Goal: Task Accomplishment & Management: Use online tool/utility

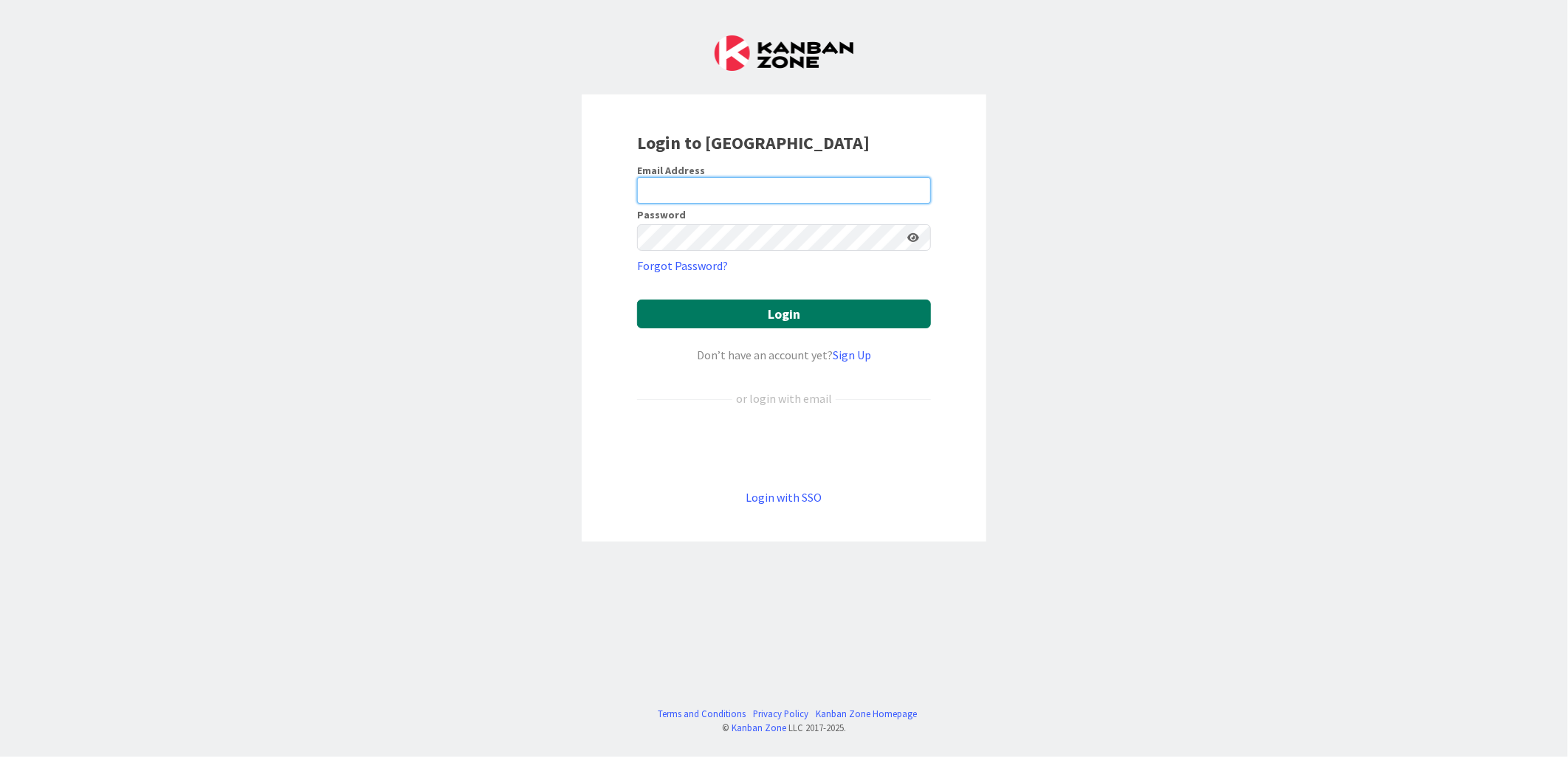
type input "[PERSON_NAME][EMAIL_ADDRESS][PERSON_NAME][DOMAIN_NAME][US_STATE]"
click at [766, 308] on button "Login" at bounding box center [783, 315] width 293 height 29
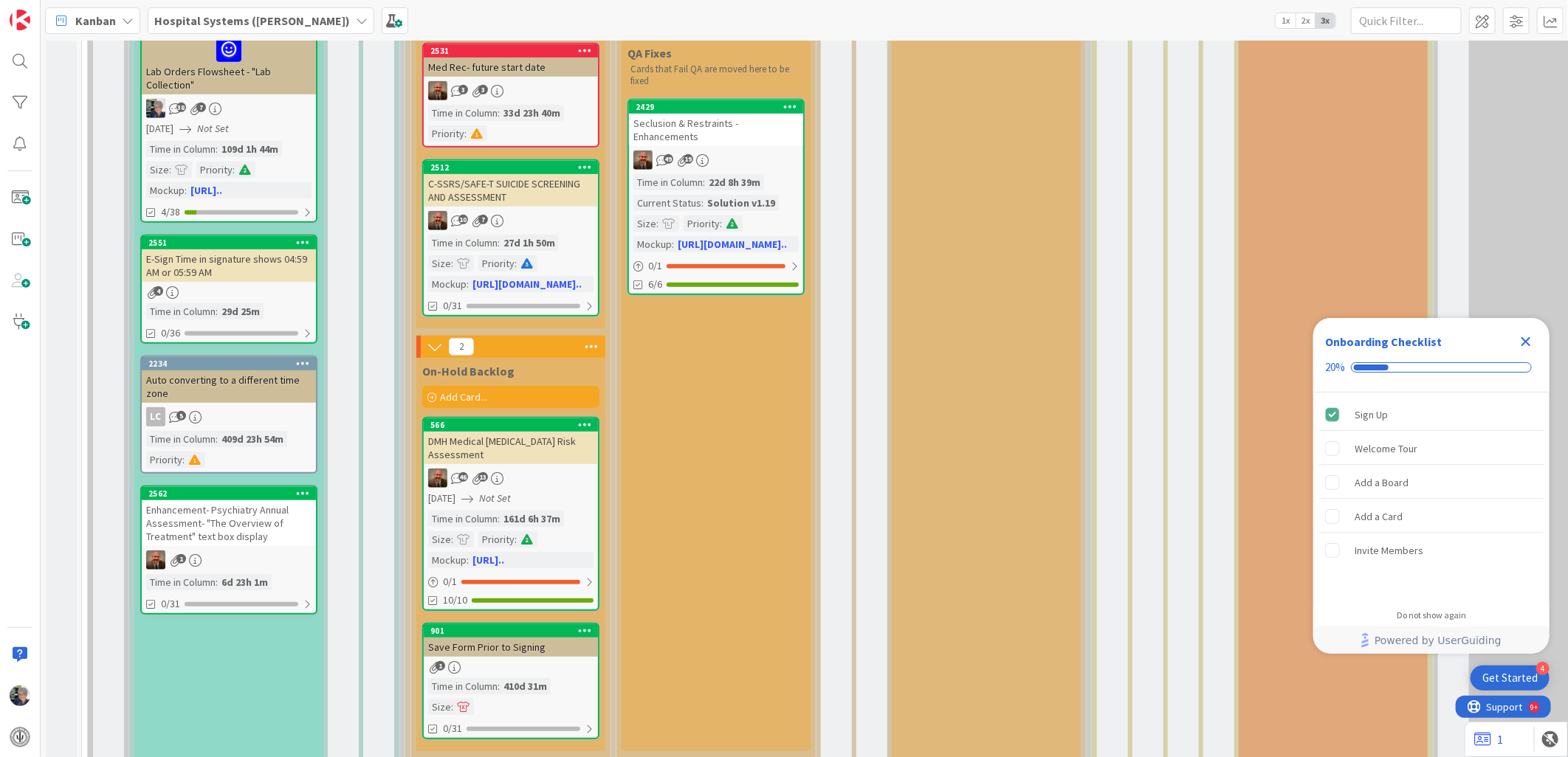
scroll to position [492, 0]
click at [226, 519] on div "Enhancement- Psychiatry Annual Assessment- "The Overview of Treatment" text box…" at bounding box center [228, 522] width 174 height 45
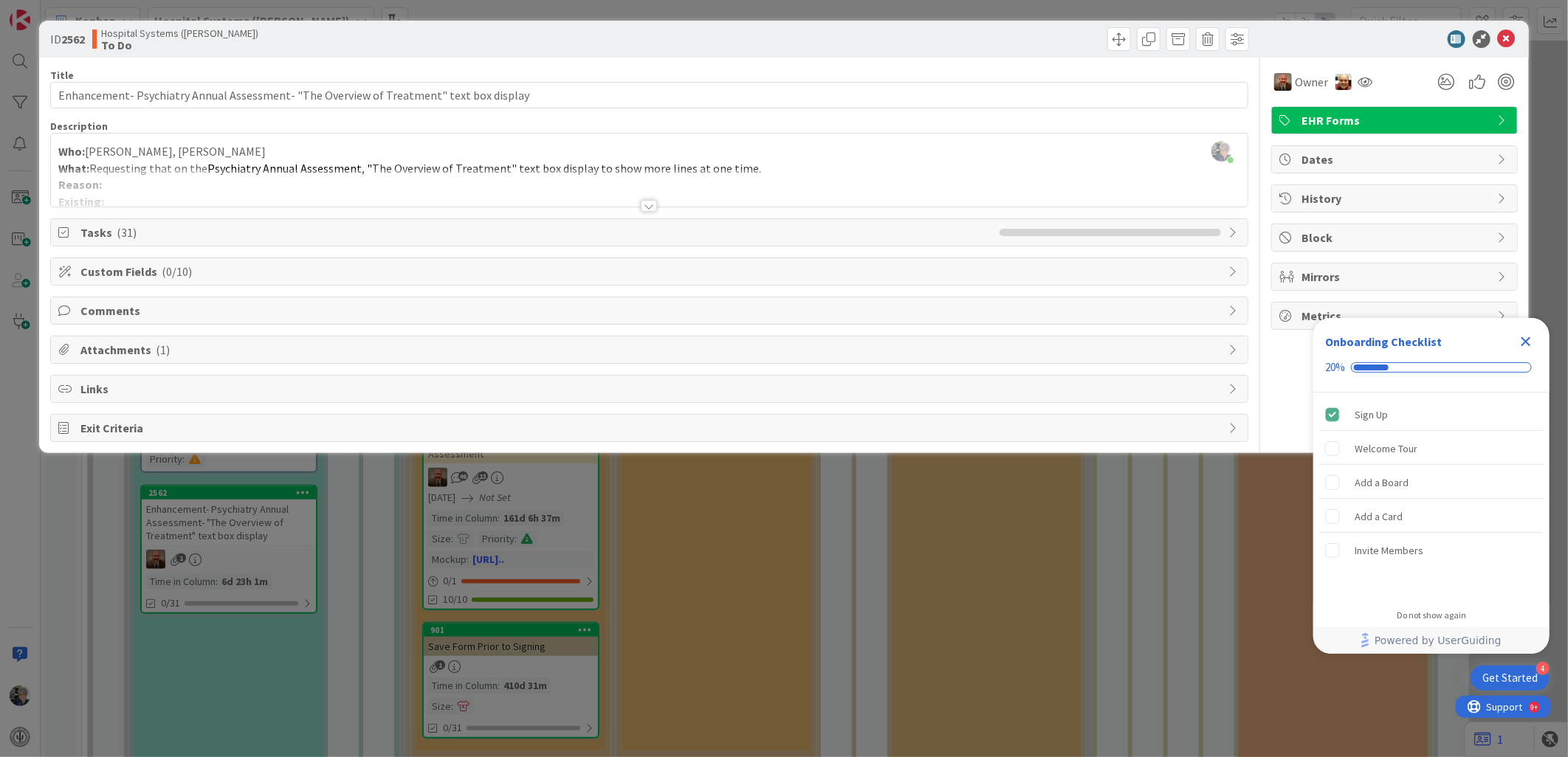
click at [650, 204] on div at bounding box center [648, 206] width 16 height 12
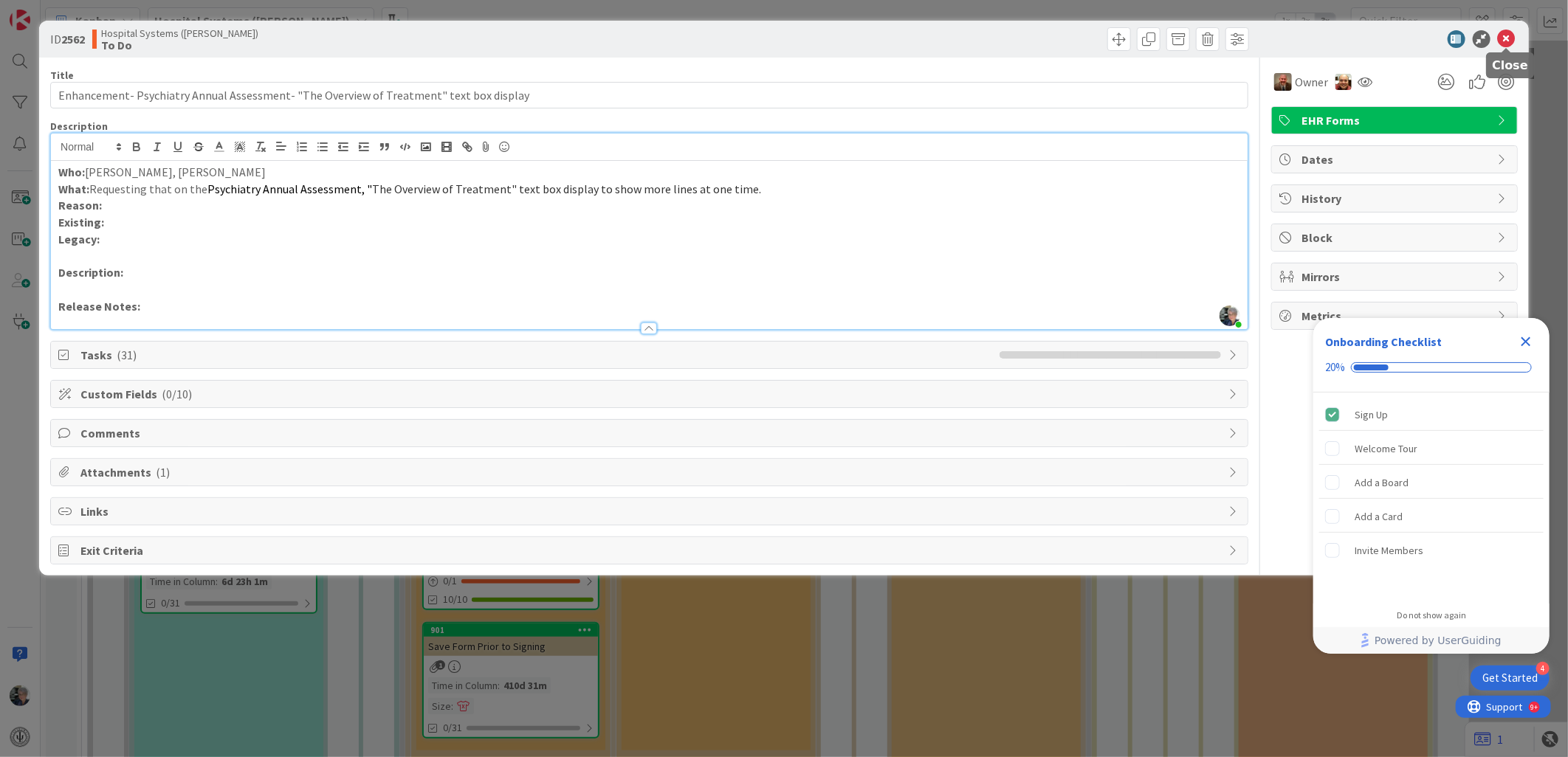
click at [1510, 34] on icon at bounding box center [1506, 39] width 17 height 17
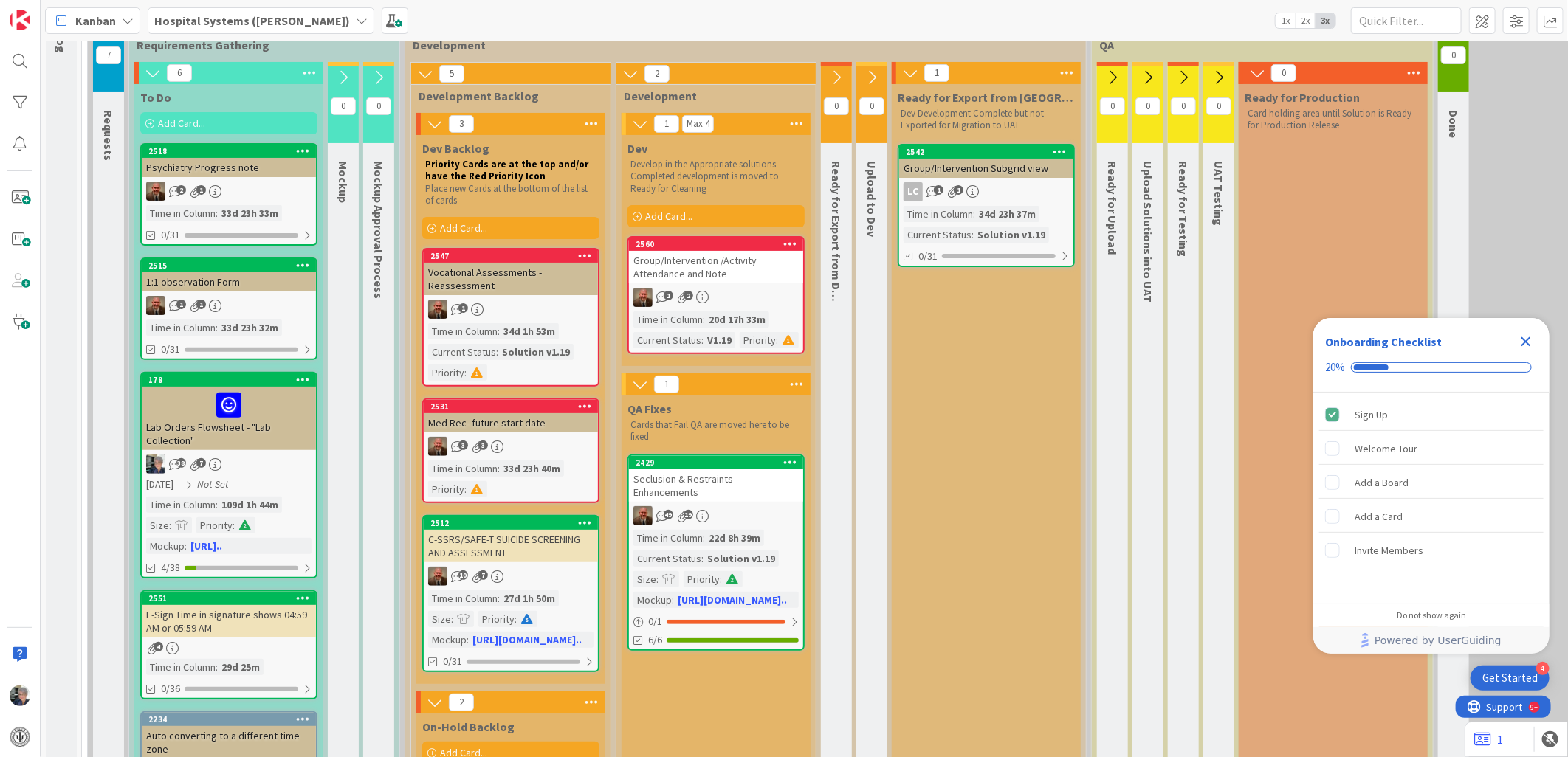
scroll to position [164, 0]
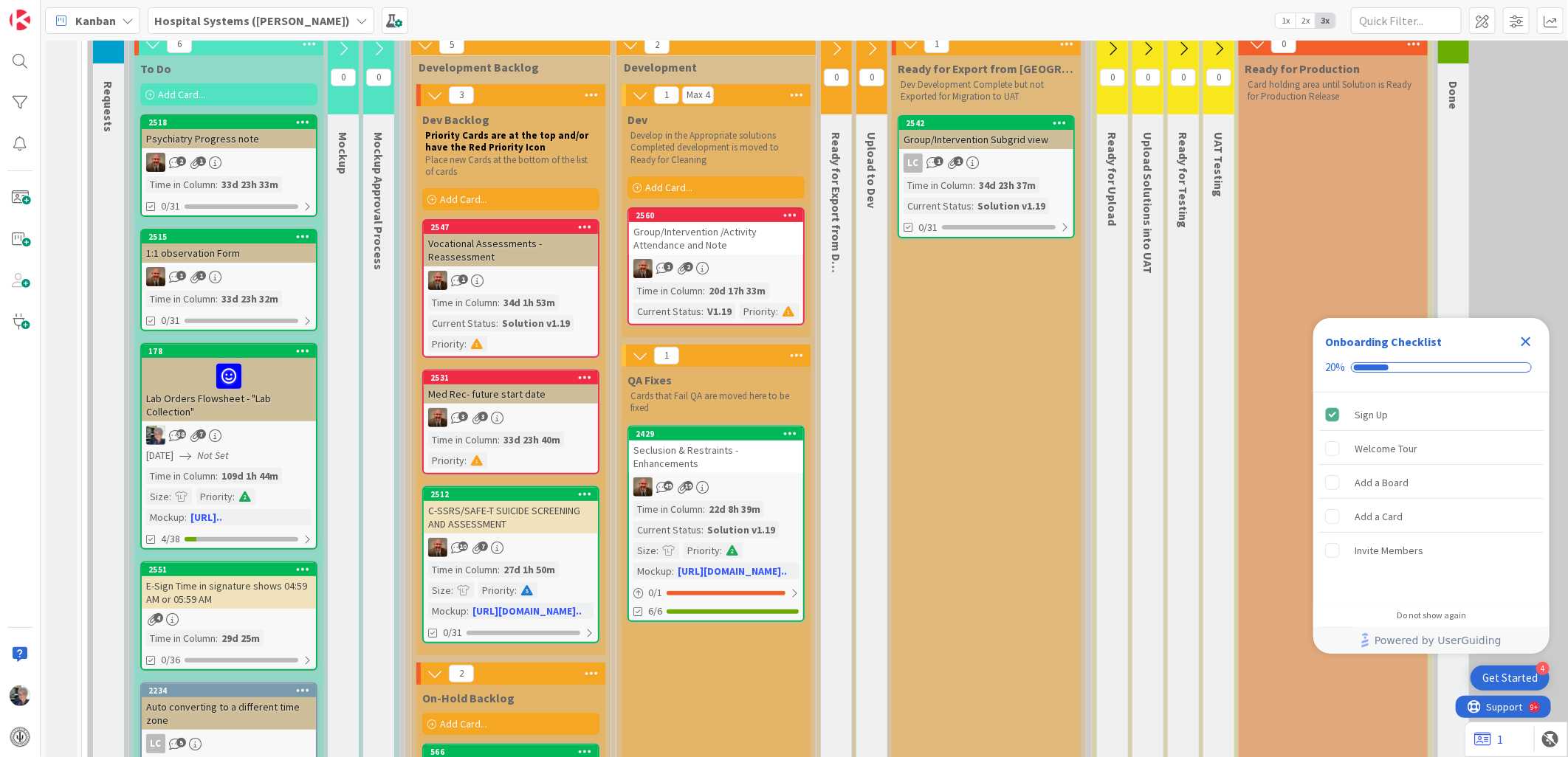
click at [689, 446] on div "Seclusion & Restraints - Enhancements" at bounding box center [716, 457] width 174 height 33
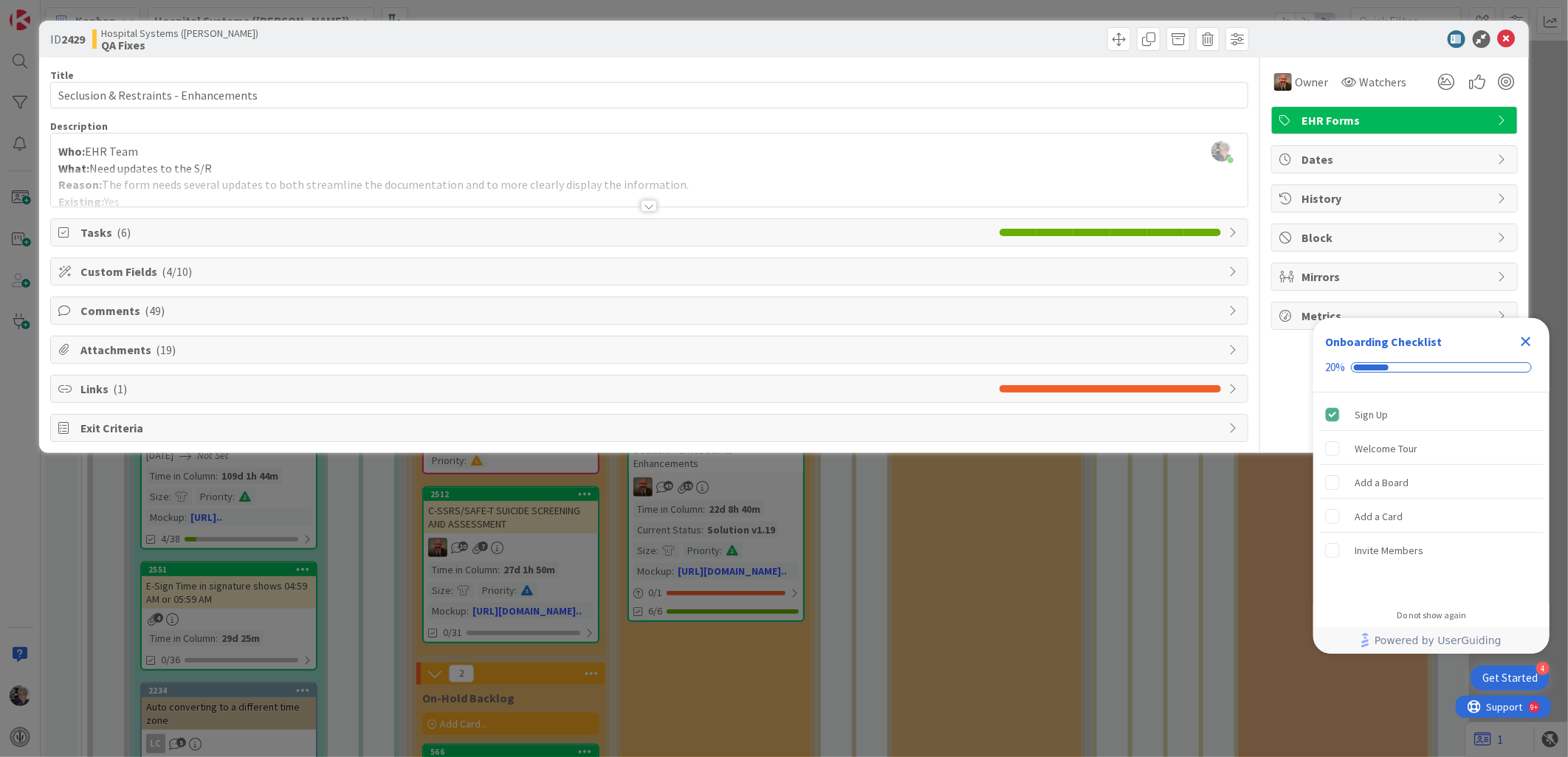
click at [86, 306] on span "Comments ( 49 )" at bounding box center [650, 311] width 1140 height 17
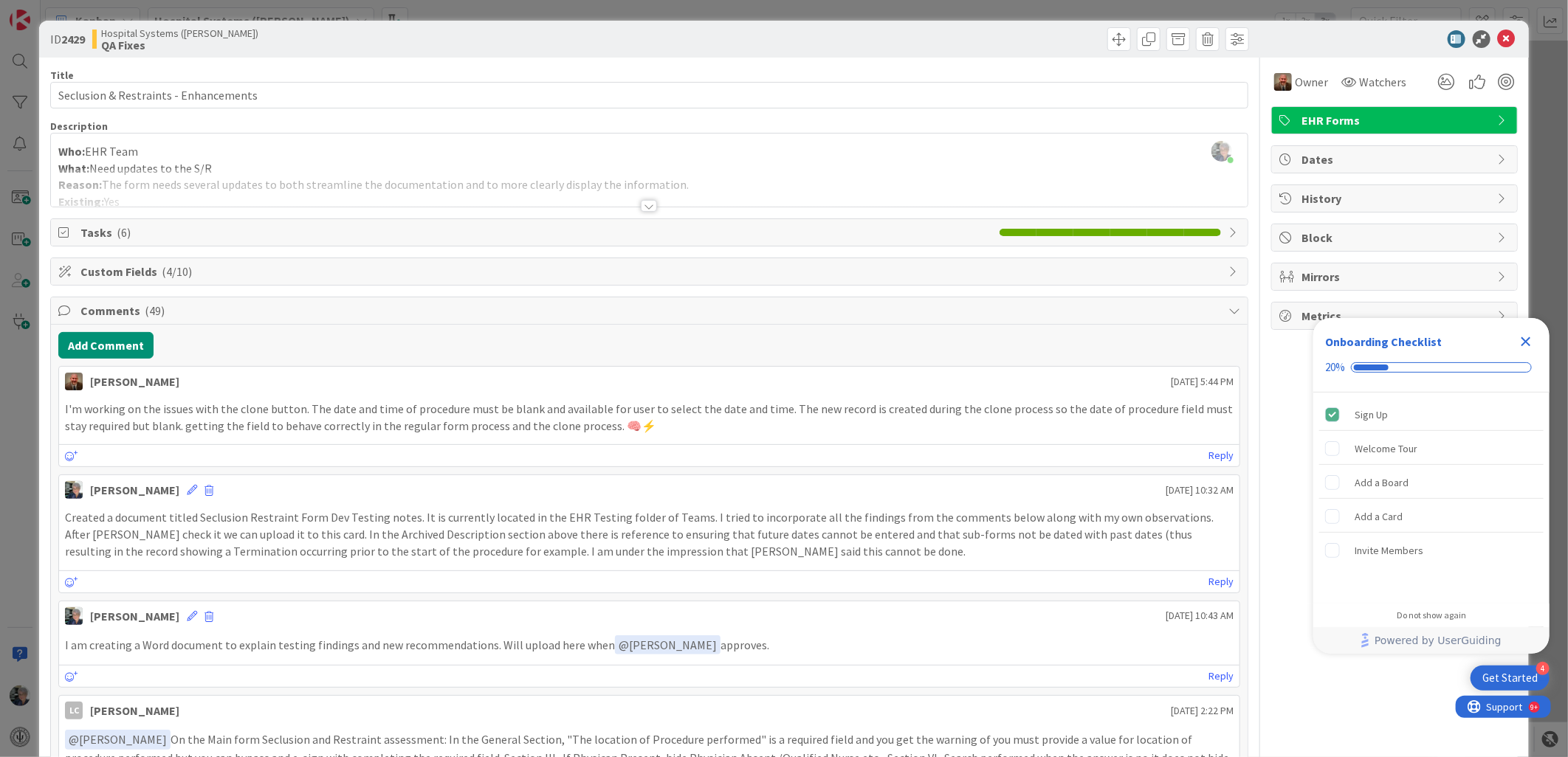
click at [108, 303] on span "Comments ( 49 )" at bounding box center [650, 311] width 1140 height 17
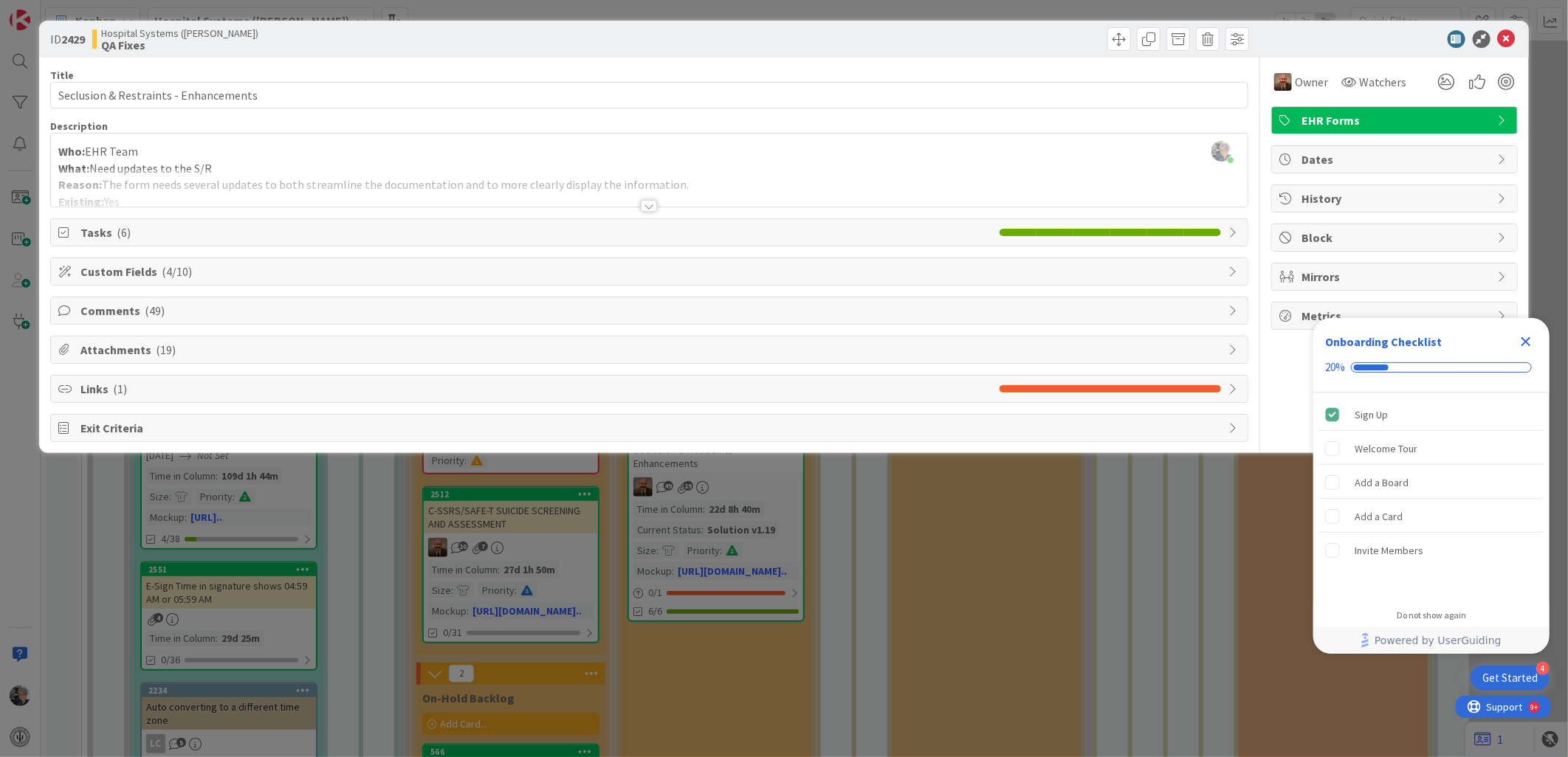
click at [118, 350] on span "Attachments ( 19 )" at bounding box center [650, 349] width 1140 height 17
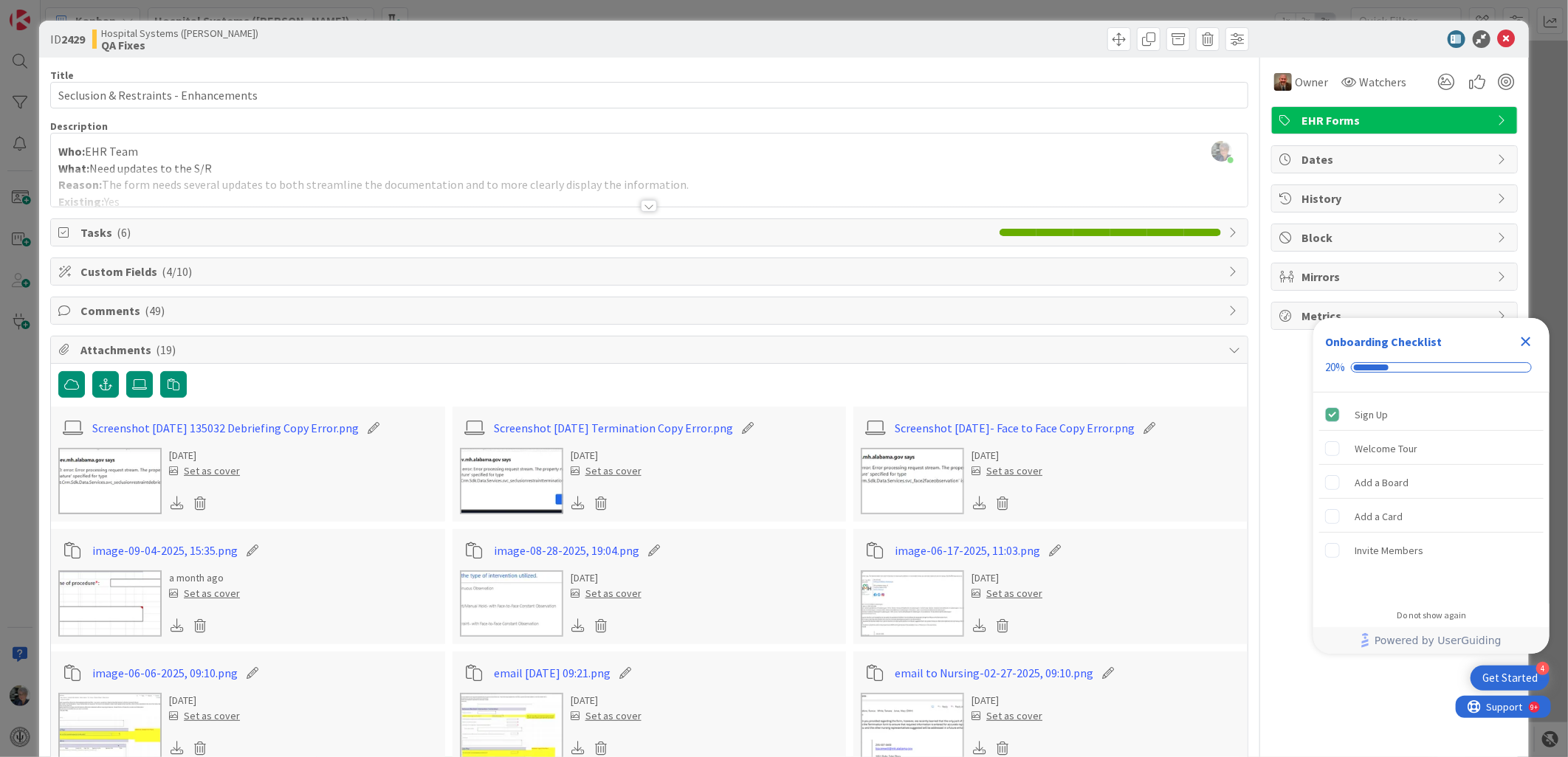
click at [129, 464] on img at bounding box center [109, 481] width 104 height 67
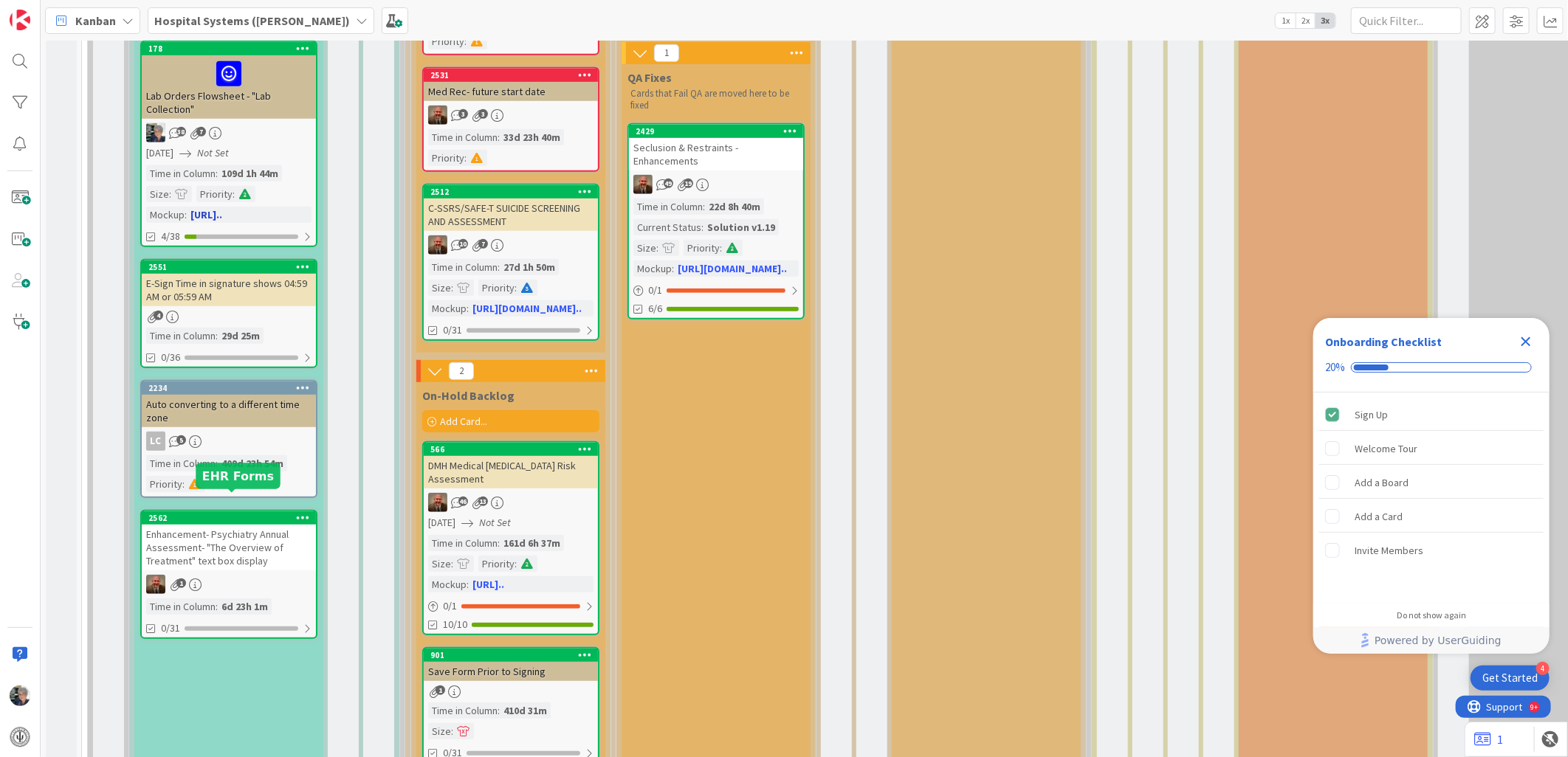
scroll to position [492, 0]
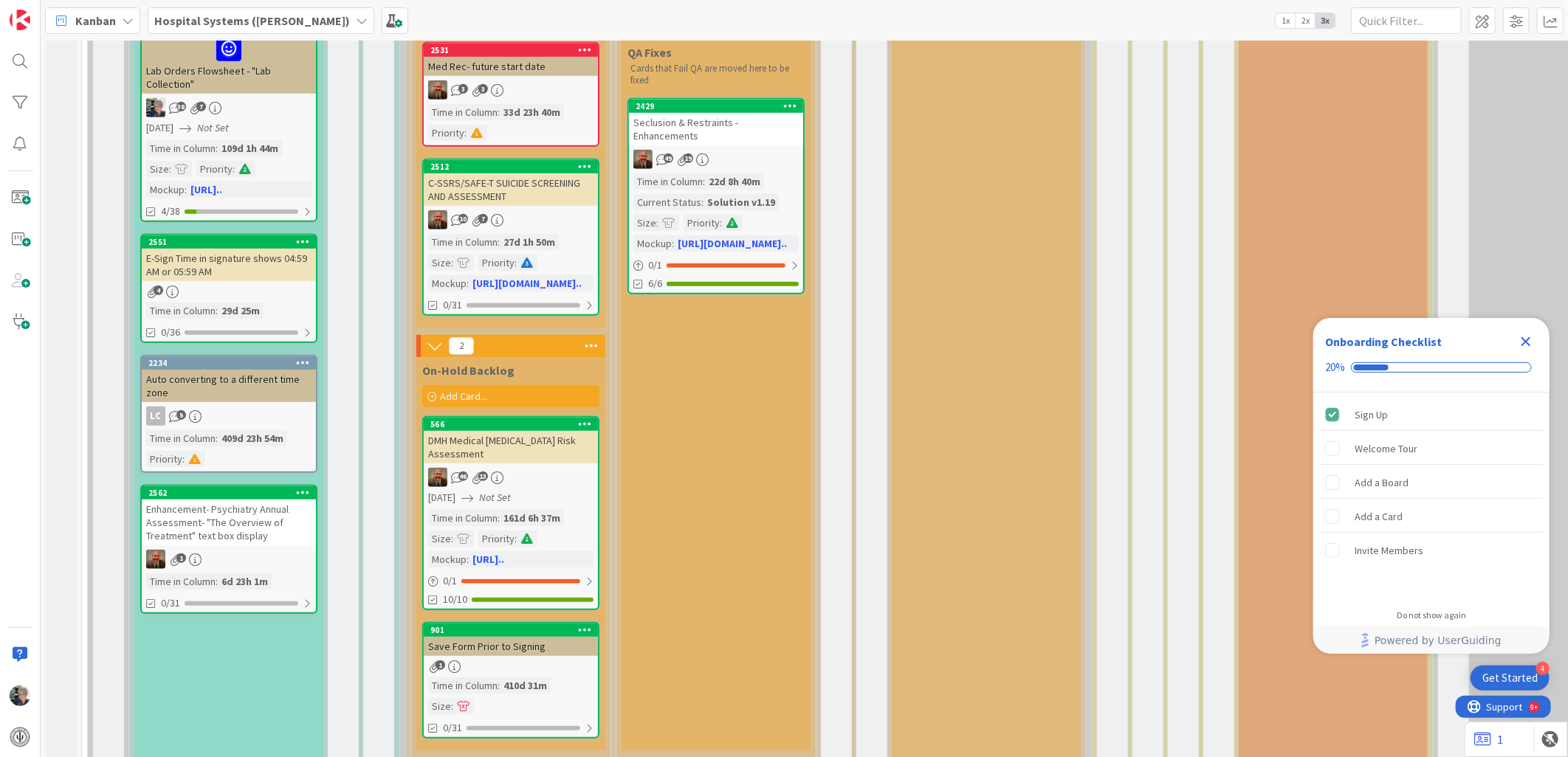
click at [719, 188] on div "Time in Column : 22d 8h 40m Current Status : Solution v1.19 Size : Priority : M…" at bounding box center [715, 212] width 166 height 78
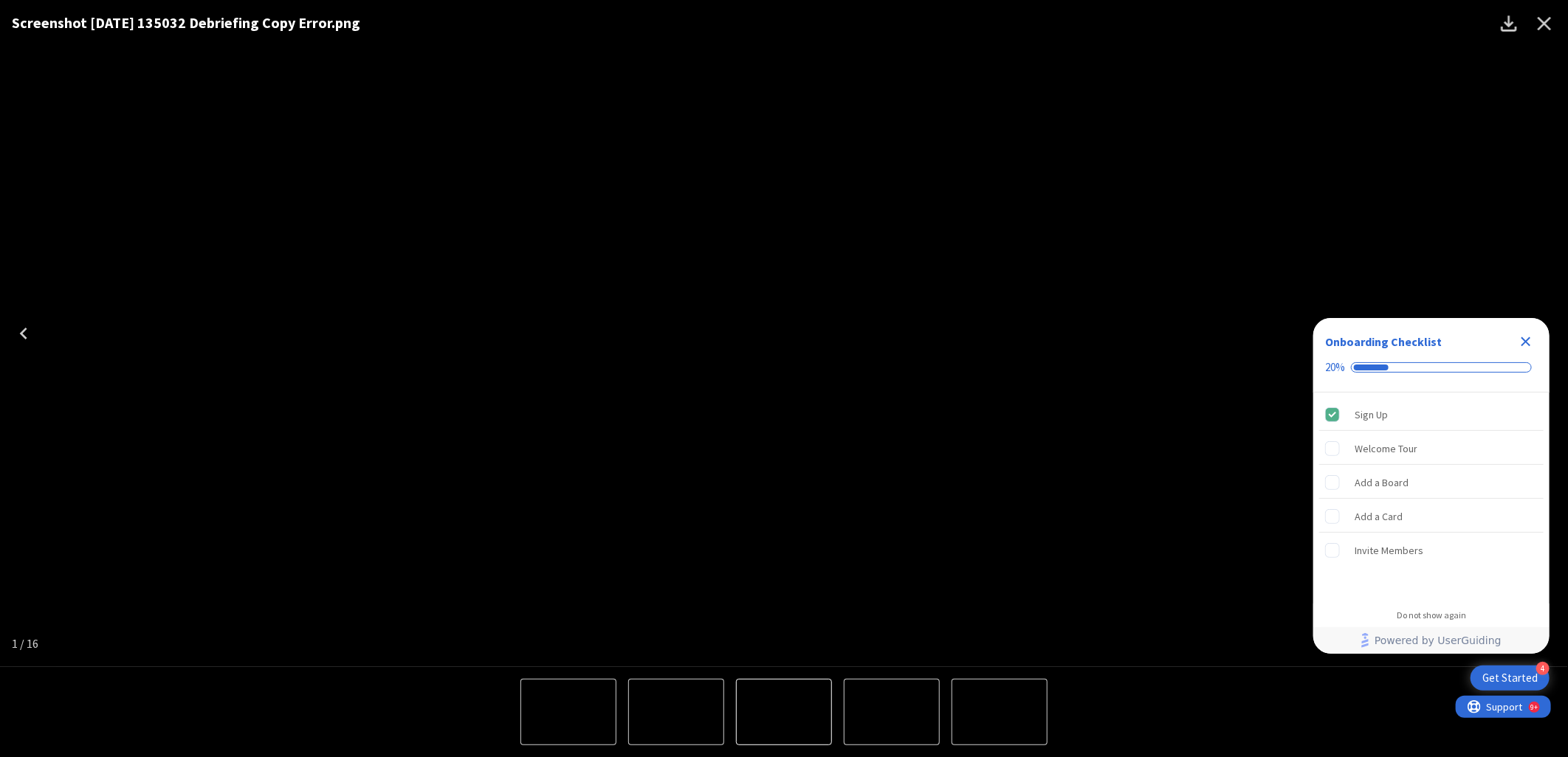
click at [1546, 17] on icon "Close" at bounding box center [1544, 23] width 23 height 23
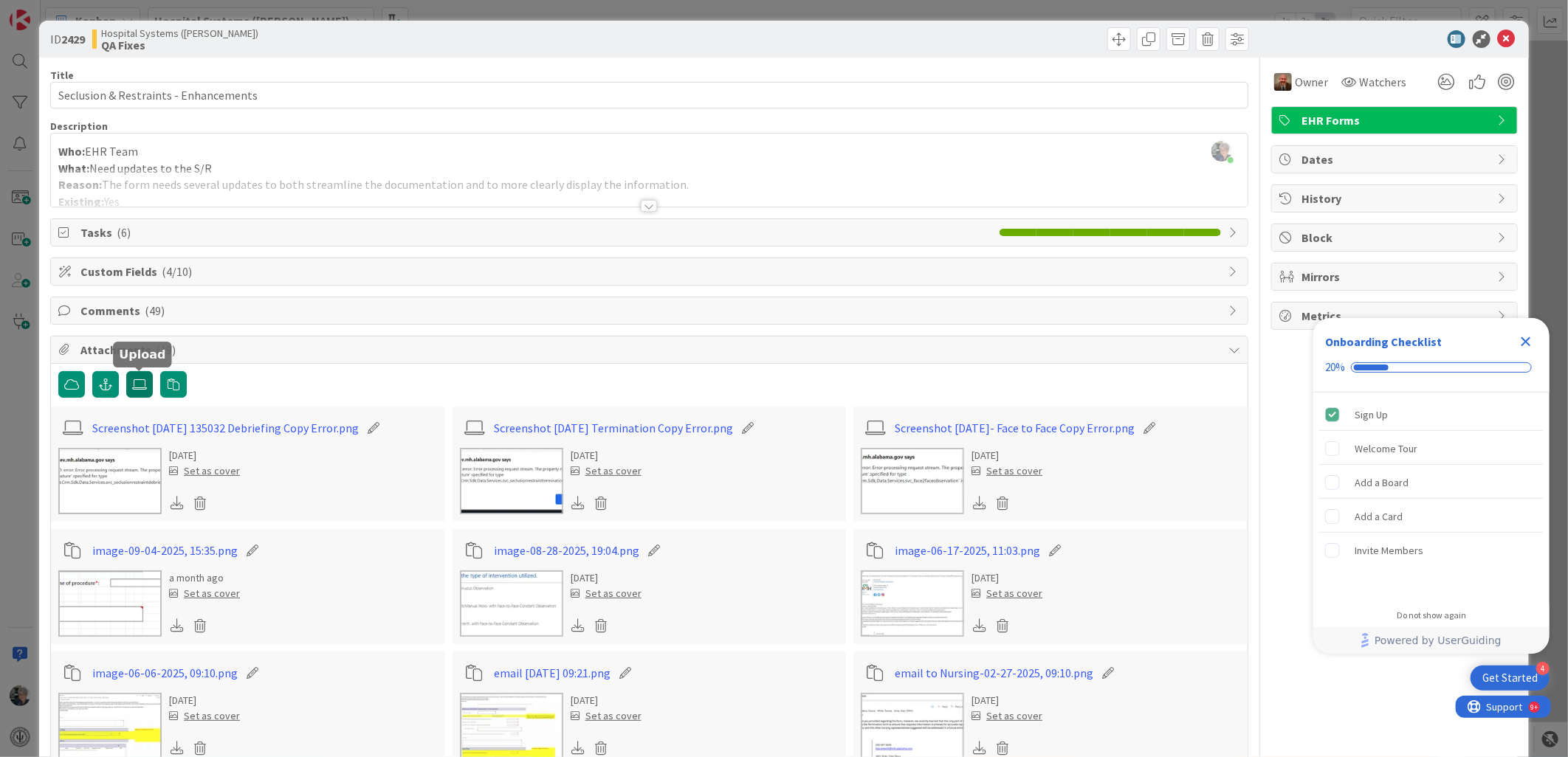
click at [138, 382] on icon at bounding box center [138, 384] width 15 height 12
click at [126, 372] on input "file" at bounding box center [126, 372] width 0 height 0
click at [99, 380] on icon "button" at bounding box center [106, 384] width 14 height 12
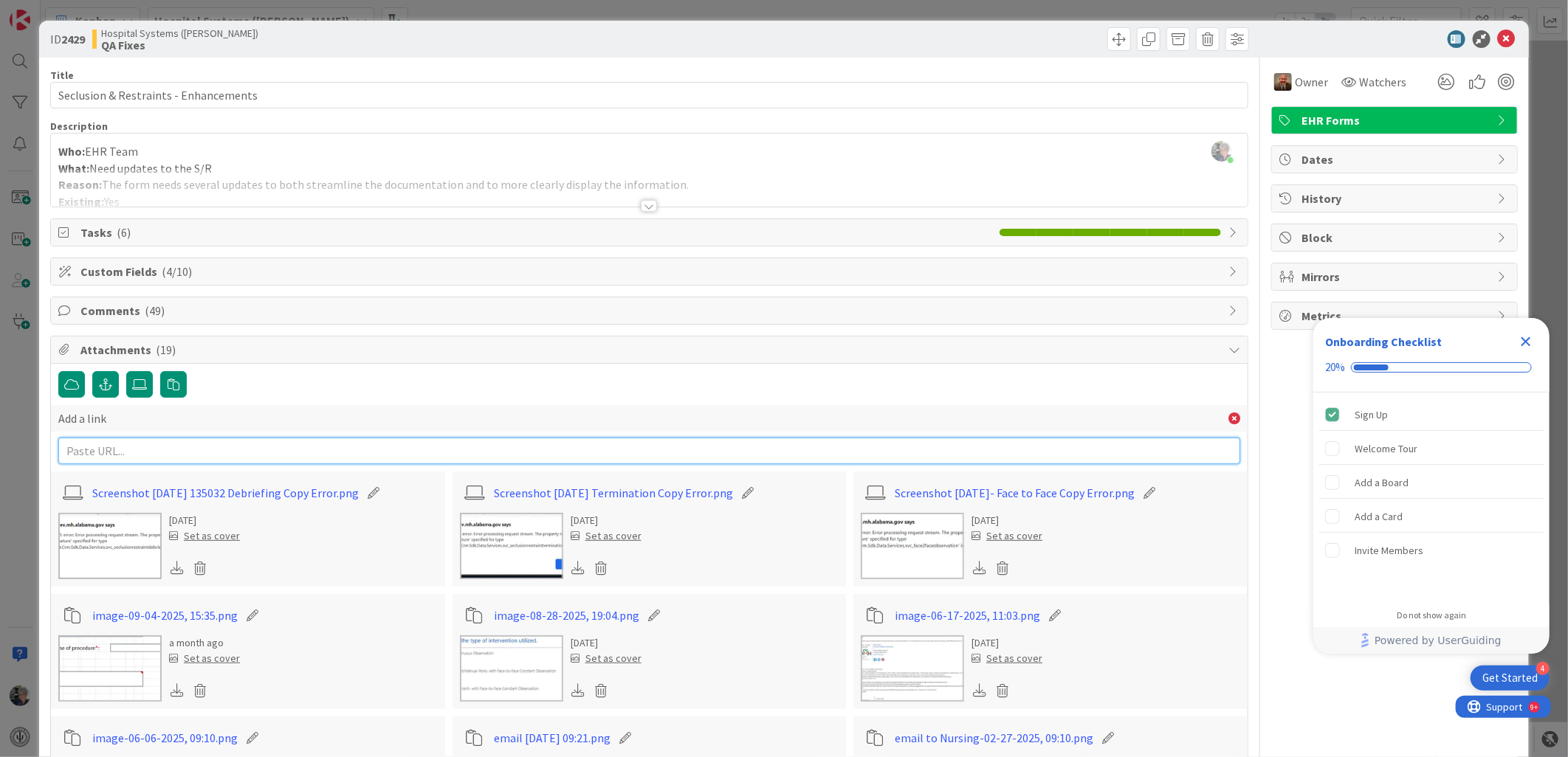
paste input "[URL][DOMAIN_NAME]"
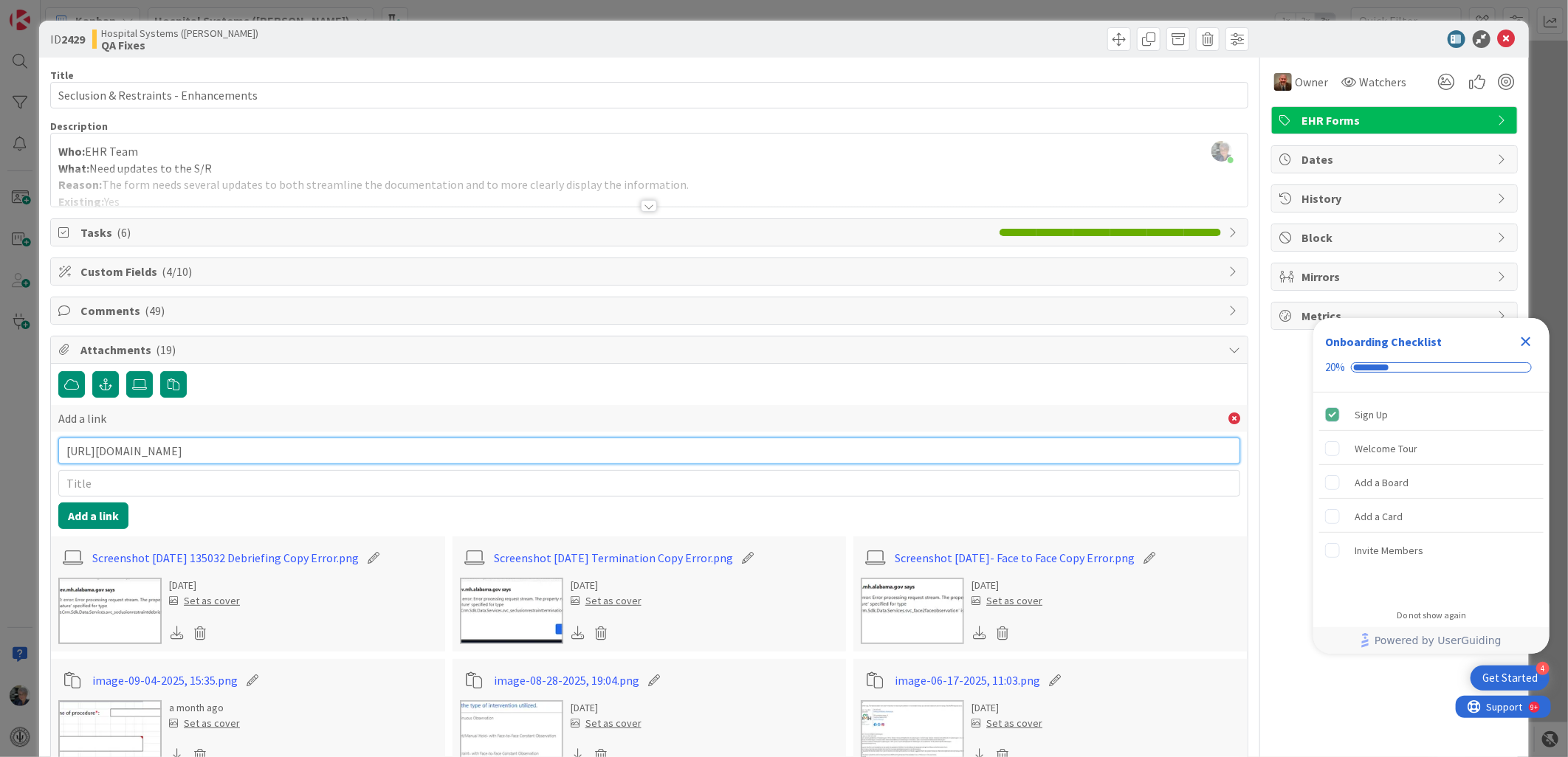
scroll to position [0, 68]
type input "[URL][DOMAIN_NAME]"
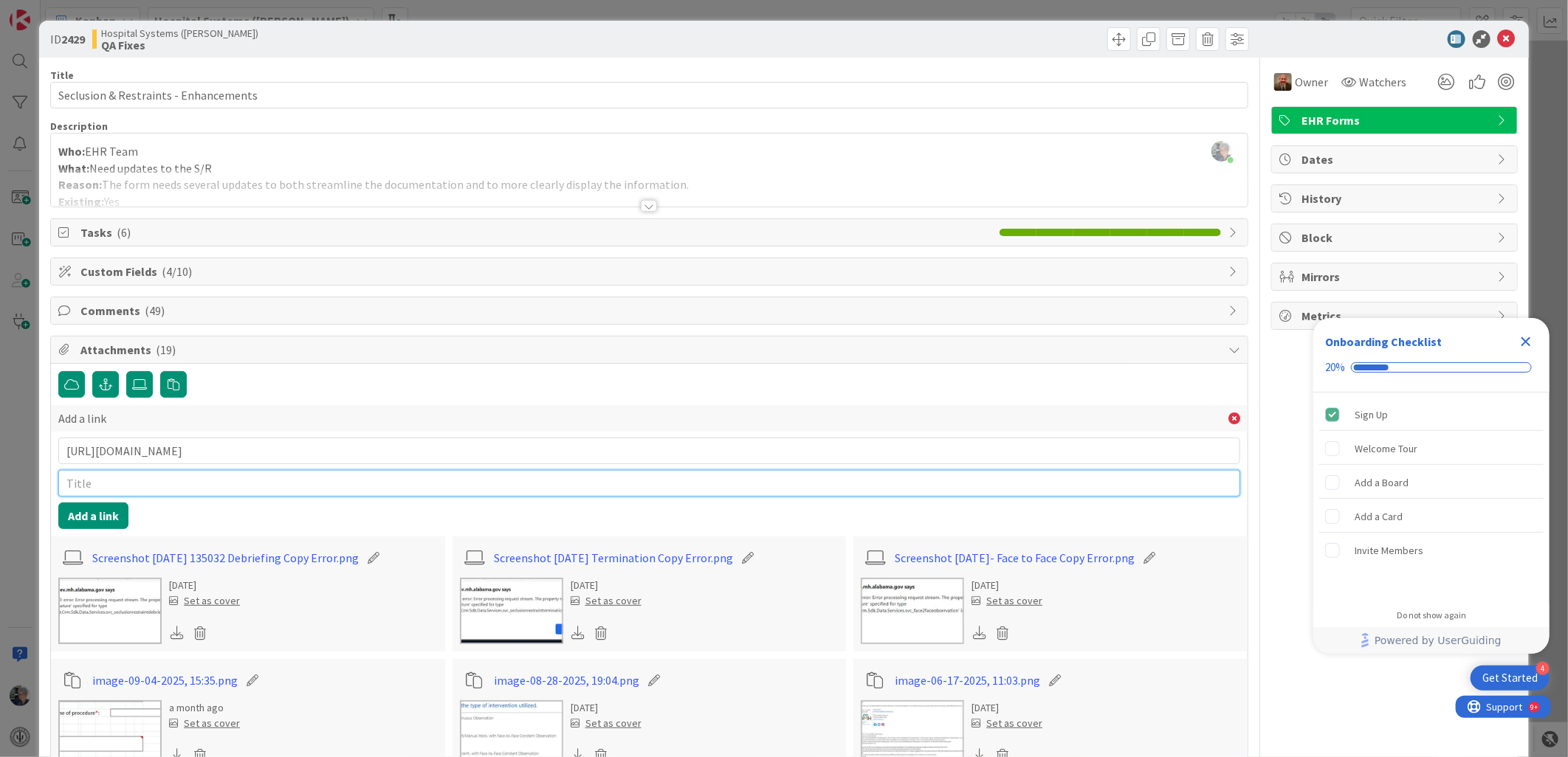
scroll to position [0, 0]
click at [78, 481] on input "text" at bounding box center [648, 483] width 1182 height 26
type input "SECLUSION RESTRAINT FORM DEV TESTING NOTES"
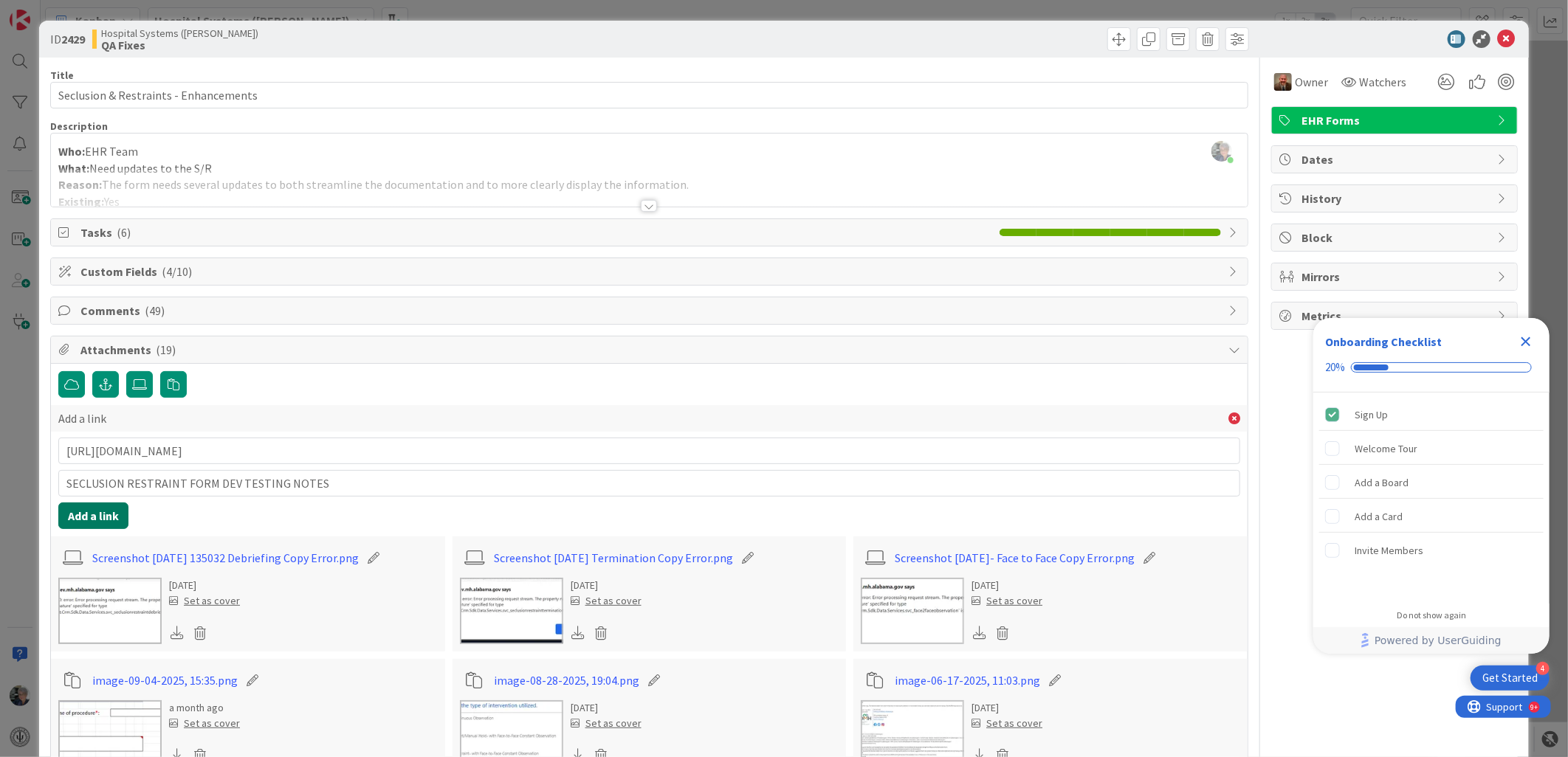
click at [89, 510] on button "Add a link" at bounding box center [93, 515] width 70 height 26
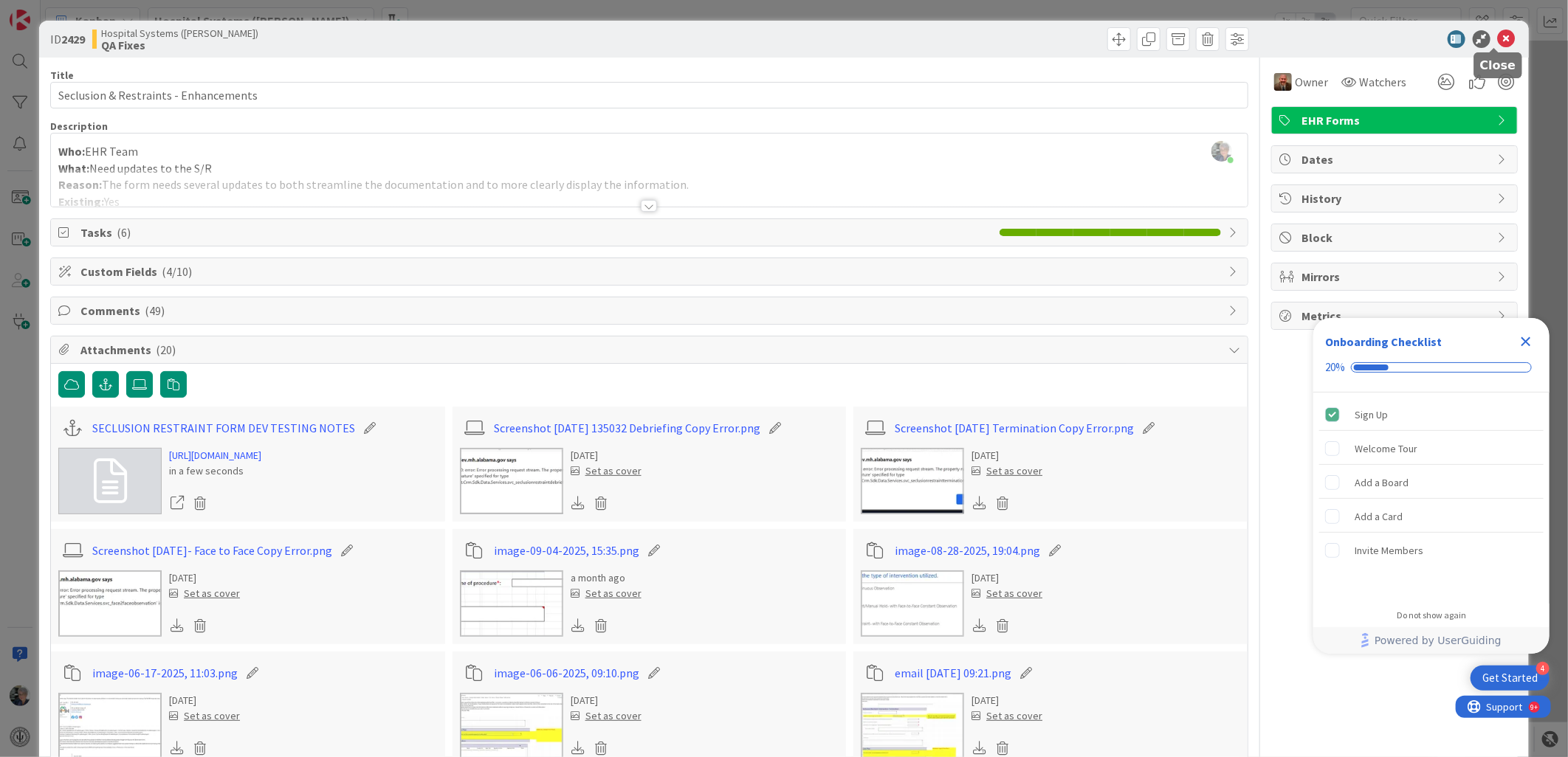
click at [1498, 35] on icon at bounding box center [1506, 39] width 17 height 17
